Goal: Navigation & Orientation: Find specific page/section

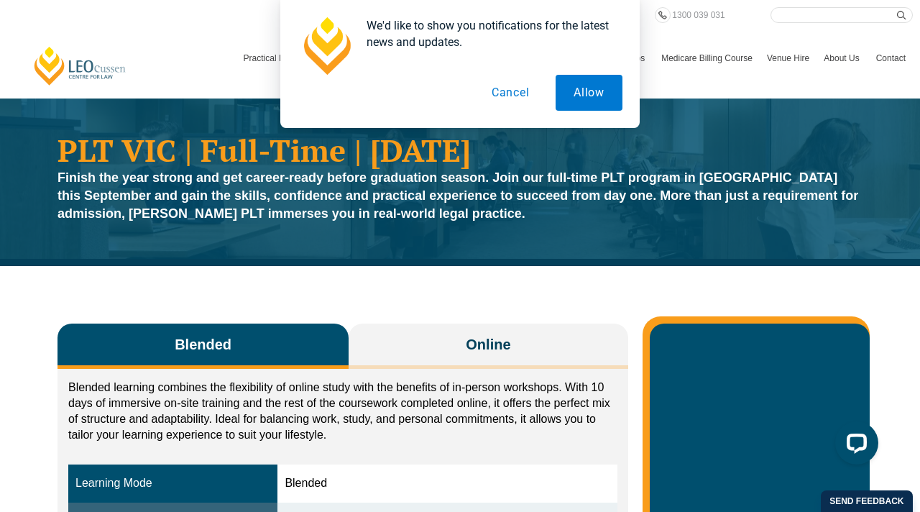
click at [515, 94] on button "Cancel" at bounding box center [511, 93] width 74 height 36
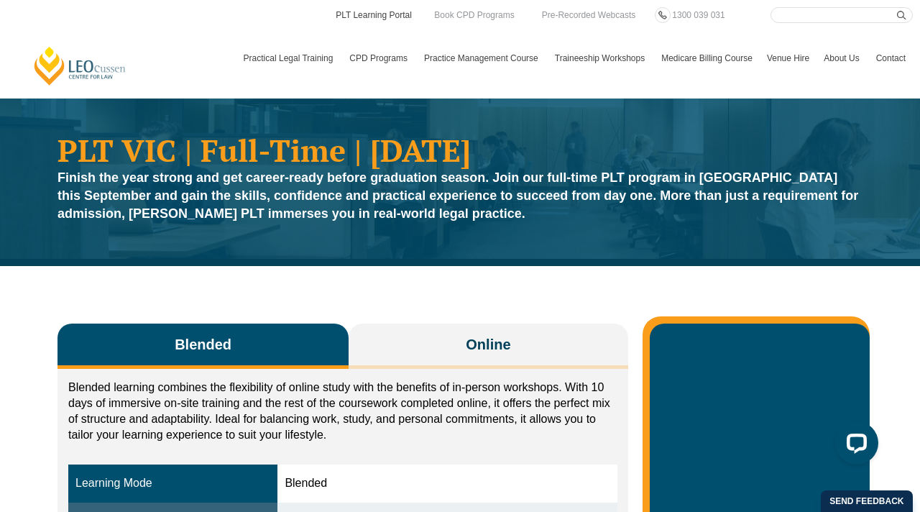
click at [352, 18] on link "PLT Learning Portal" at bounding box center [373, 15] width 79 height 16
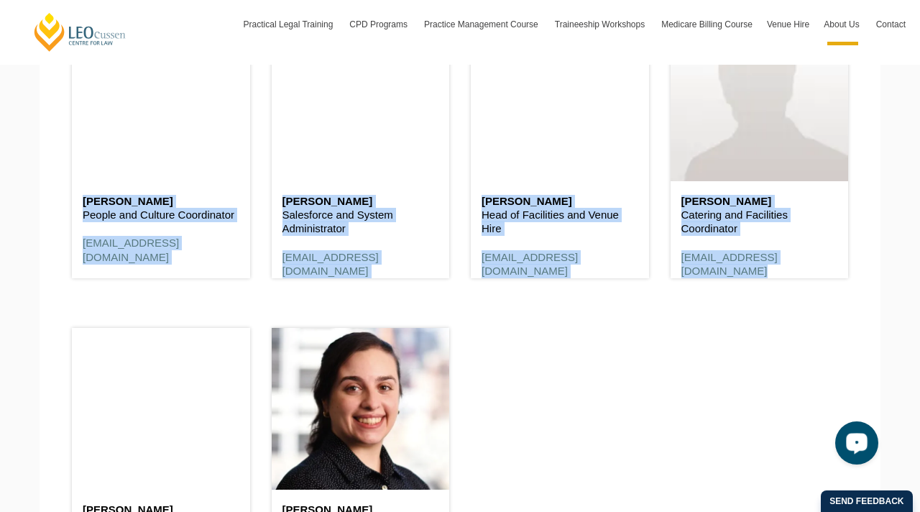
scroll to position [8209, 0]
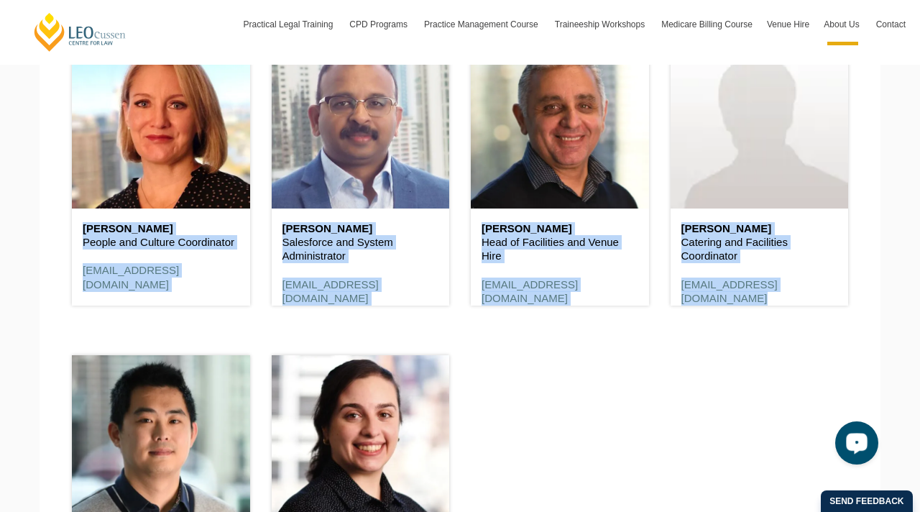
drag, startPoint x: 919, startPoint y: 288, endPoint x: 919, endPoint y: 442, distance: 153.8
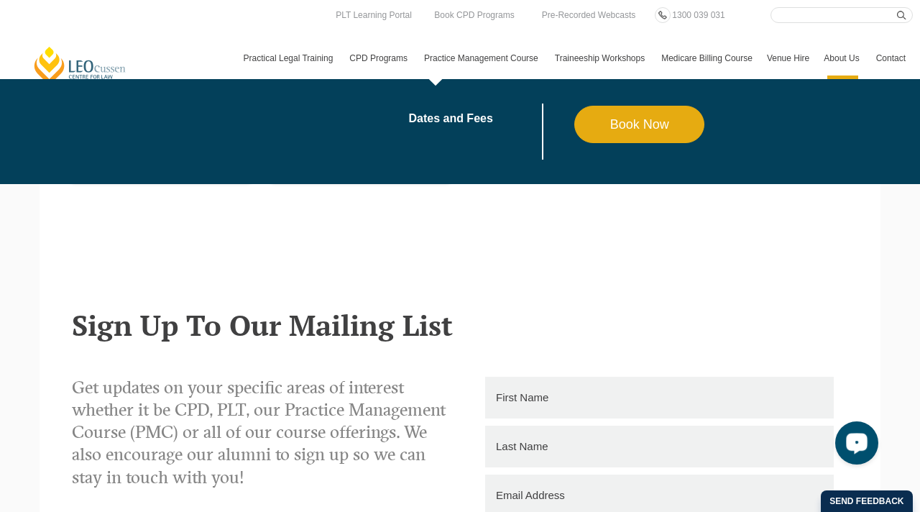
scroll to position [0, 0]
